Goal: Check status

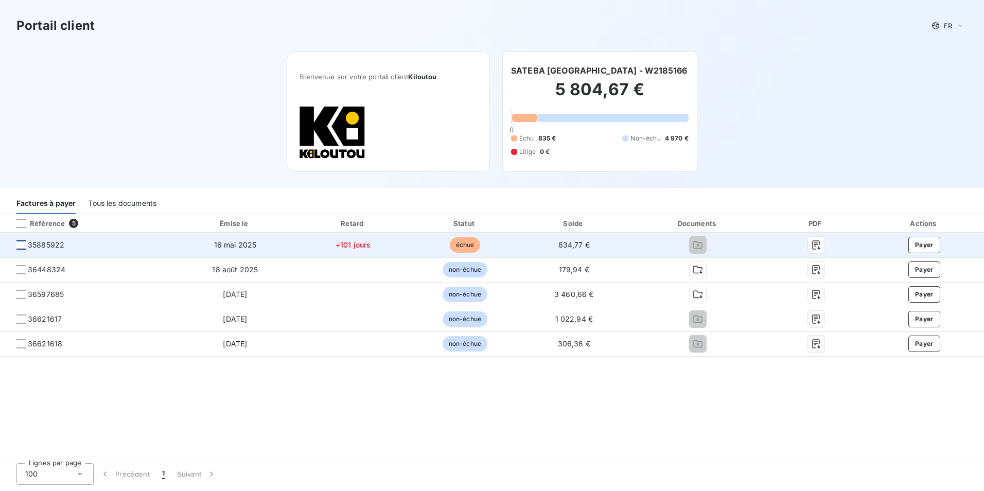
click at [18, 245] on div at bounding box center [20, 244] width 9 height 9
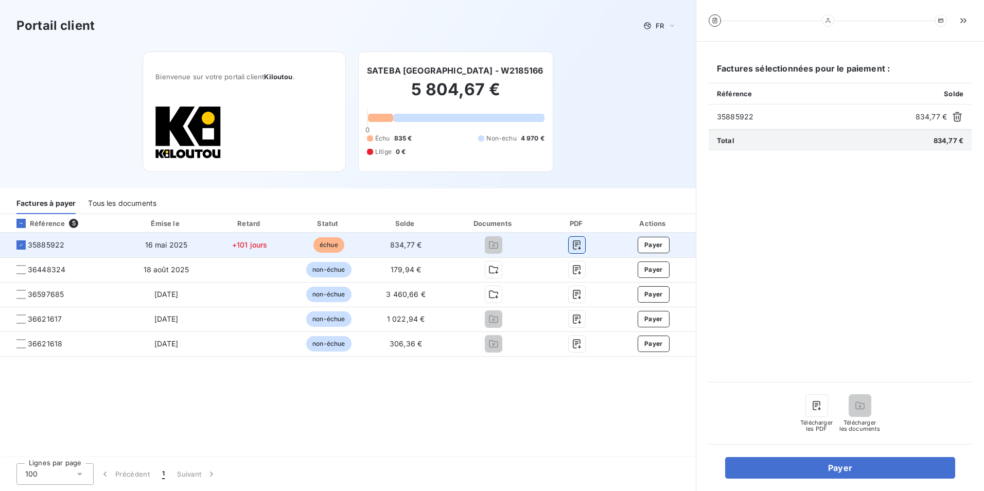
click at [575, 244] on icon "button" at bounding box center [577, 245] width 10 height 10
